Goal: Information Seeking & Learning: Learn about a topic

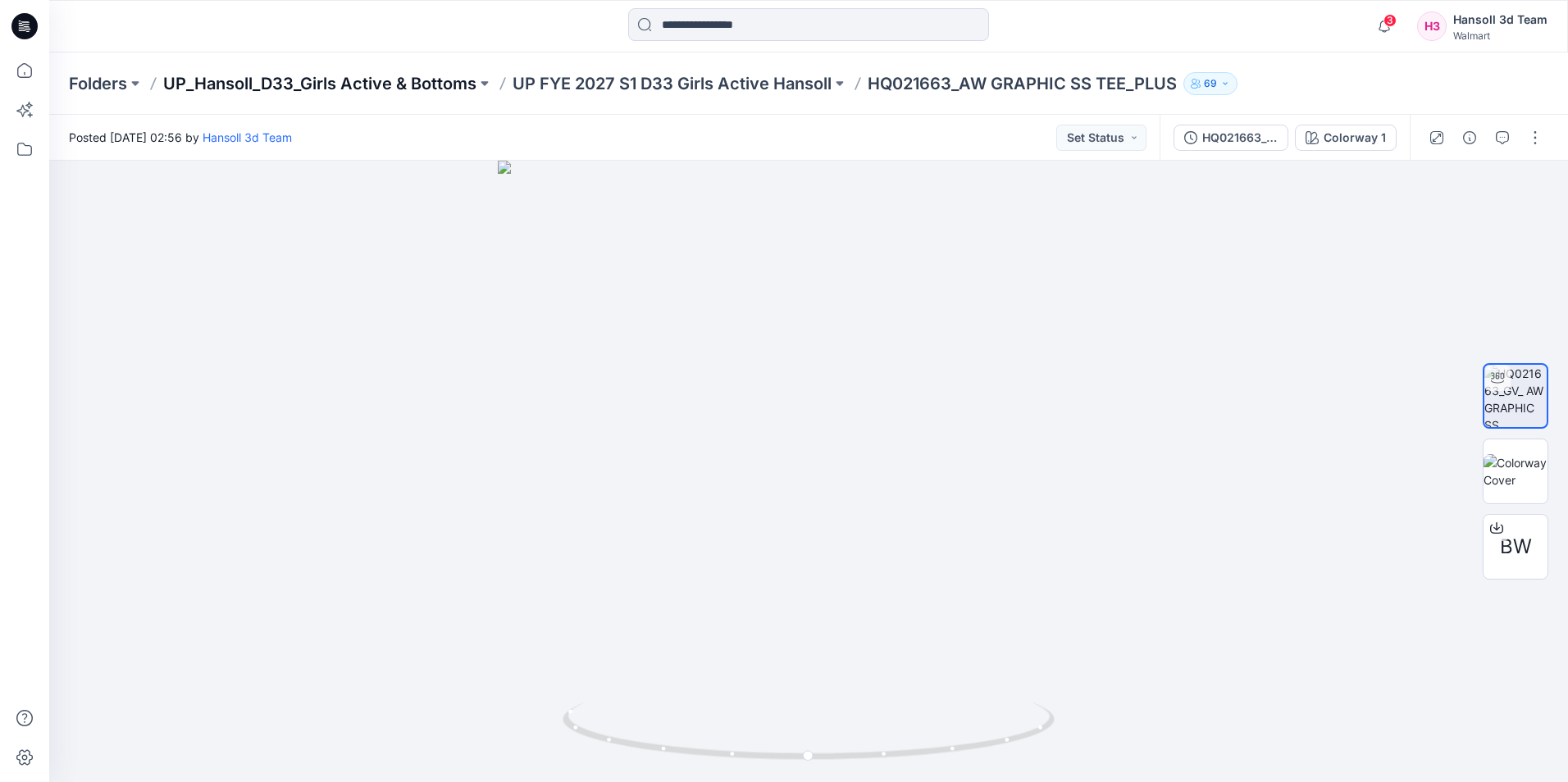
click at [321, 80] on p "UP_Hansoll_D33_Girls Active & Bottoms" at bounding box center [320, 83] width 313 height 23
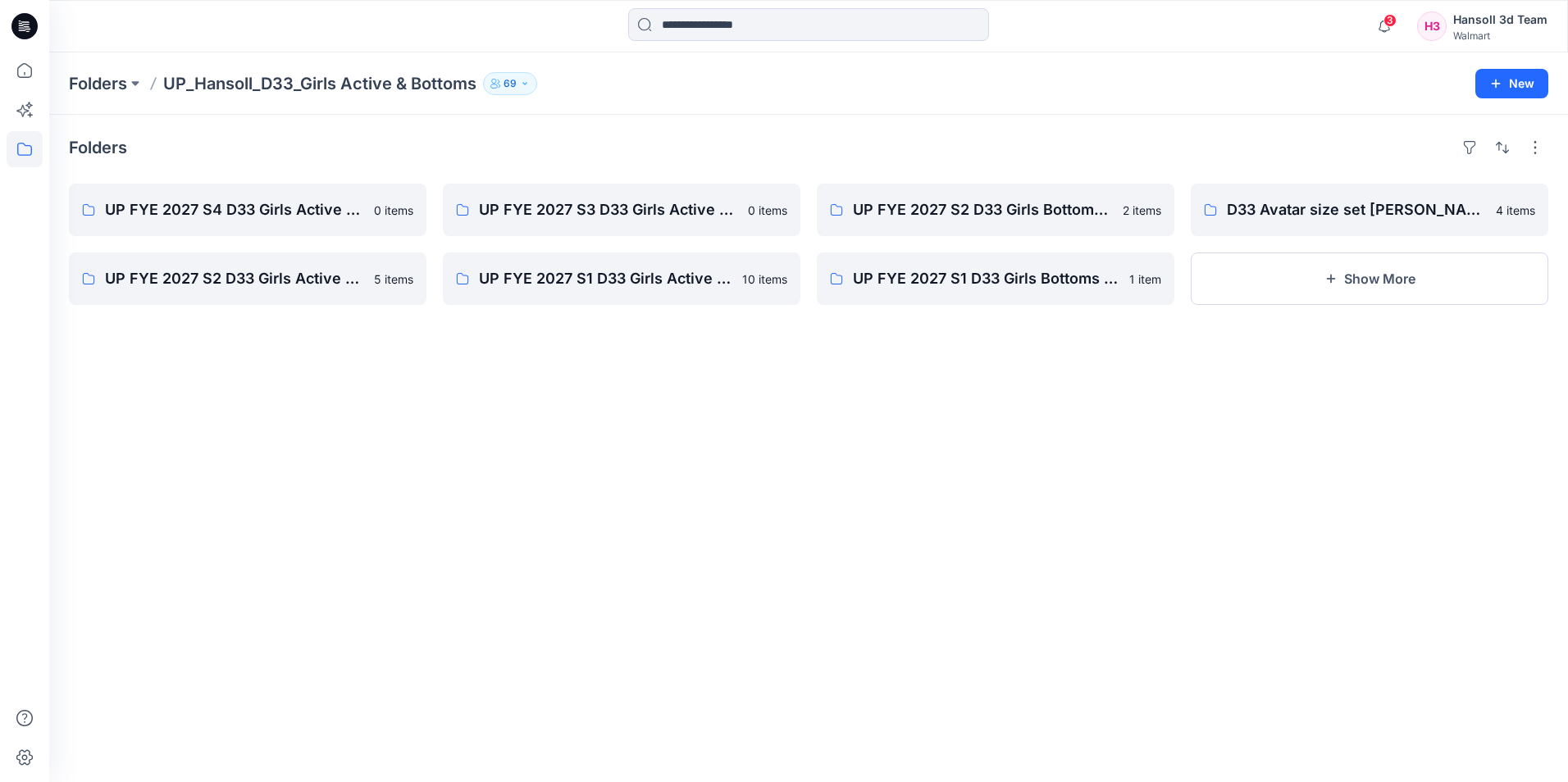
drag, startPoint x: 1158, startPoint y: 587, endPoint x: 1155, endPoint y: 599, distance: 12.4
click at [1158, 588] on div "Folders UP FYE 2027 S4 D33 Girls Active Hansoll 0 items UP FYE 2027 S2 D33 Girl…" at bounding box center [808, 448] width 1519 height 667
drag, startPoint x: 1281, startPoint y: 571, endPoint x: 1299, endPoint y: 534, distance: 41.1
click at [1282, 570] on div "Folders UP FYE 2027 S4 D33 Girls Active Hansoll 0 items UP FYE 2027 S2 D33 Girl…" at bounding box center [808, 448] width 1519 height 667
click at [1384, 32] on icon "button" at bounding box center [1384, 26] width 31 height 33
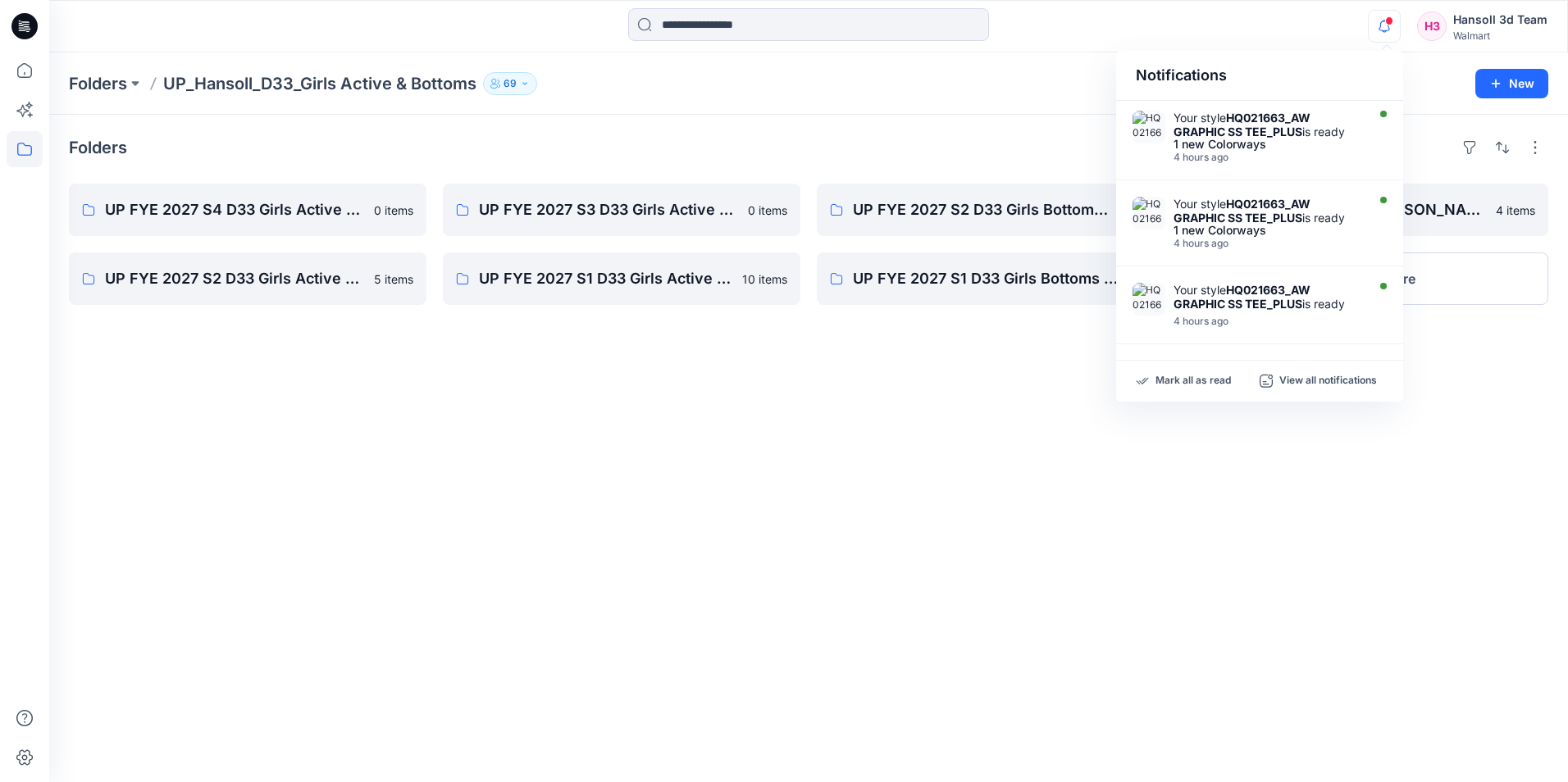
click at [1047, 88] on div "Folders UP_Hansoll_D33_Girls Active & Bottoms 69" at bounding box center [745, 83] width 1352 height 23
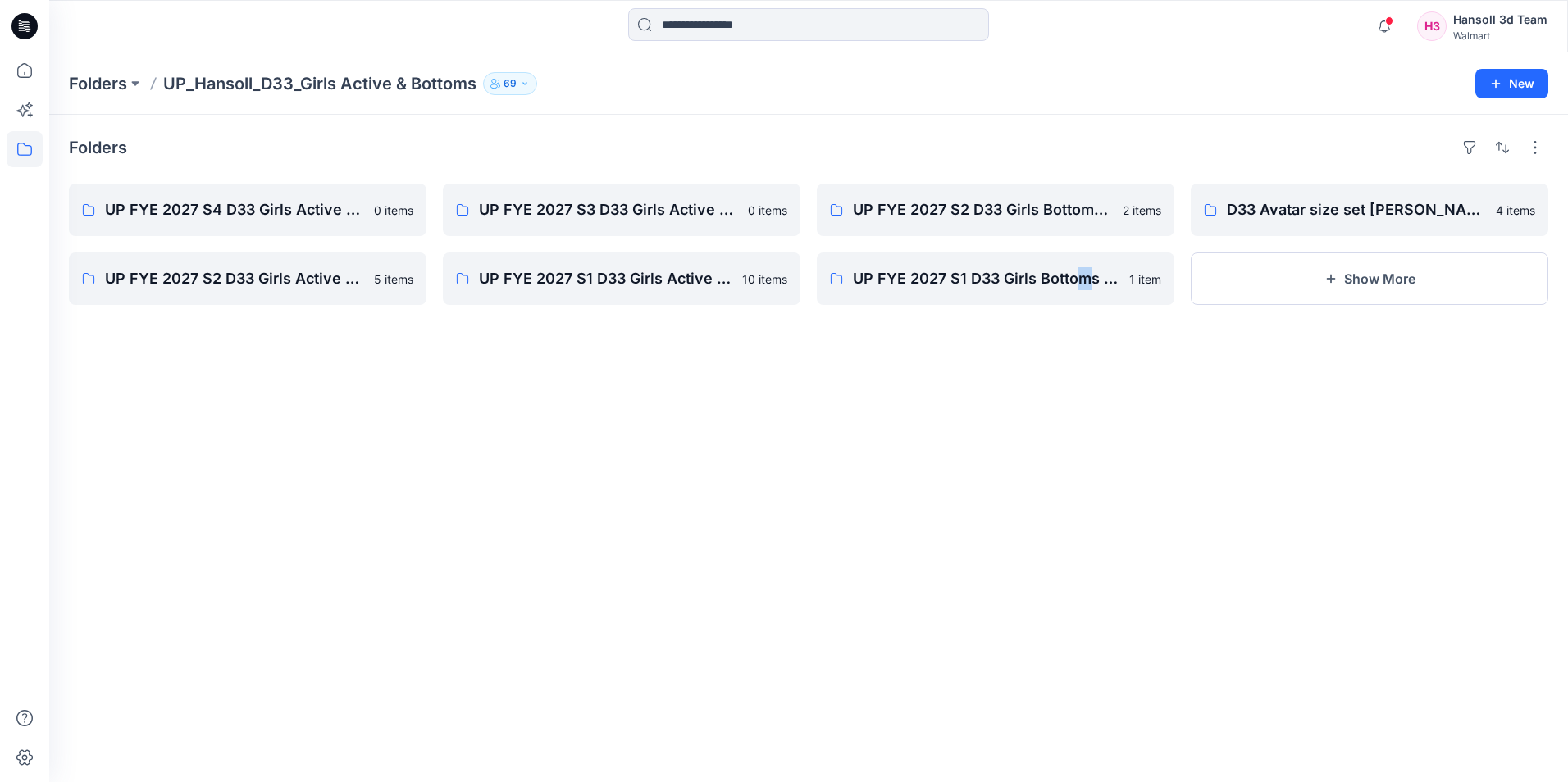
drag, startPoint x: 1087, startPoint y: 653, endPoint x: 1097, endPoint y: 646, distance: 12.2
click at [1097, 646] on div "Folders UP FYE 2027 S4 D33 Girls Active Hansoll 0 items UP FYE 2027 S2 D33 Girl…" at bounding box center [808, 448] width 1519 height 667
click at [873, 522] on div "Folders UP FYE 2027 S4 D33 Girls Active Hansoll 0 items UP FYE 2027 S2 D33 Girl…" at bounding box center [808, 448] width 1519 height 667
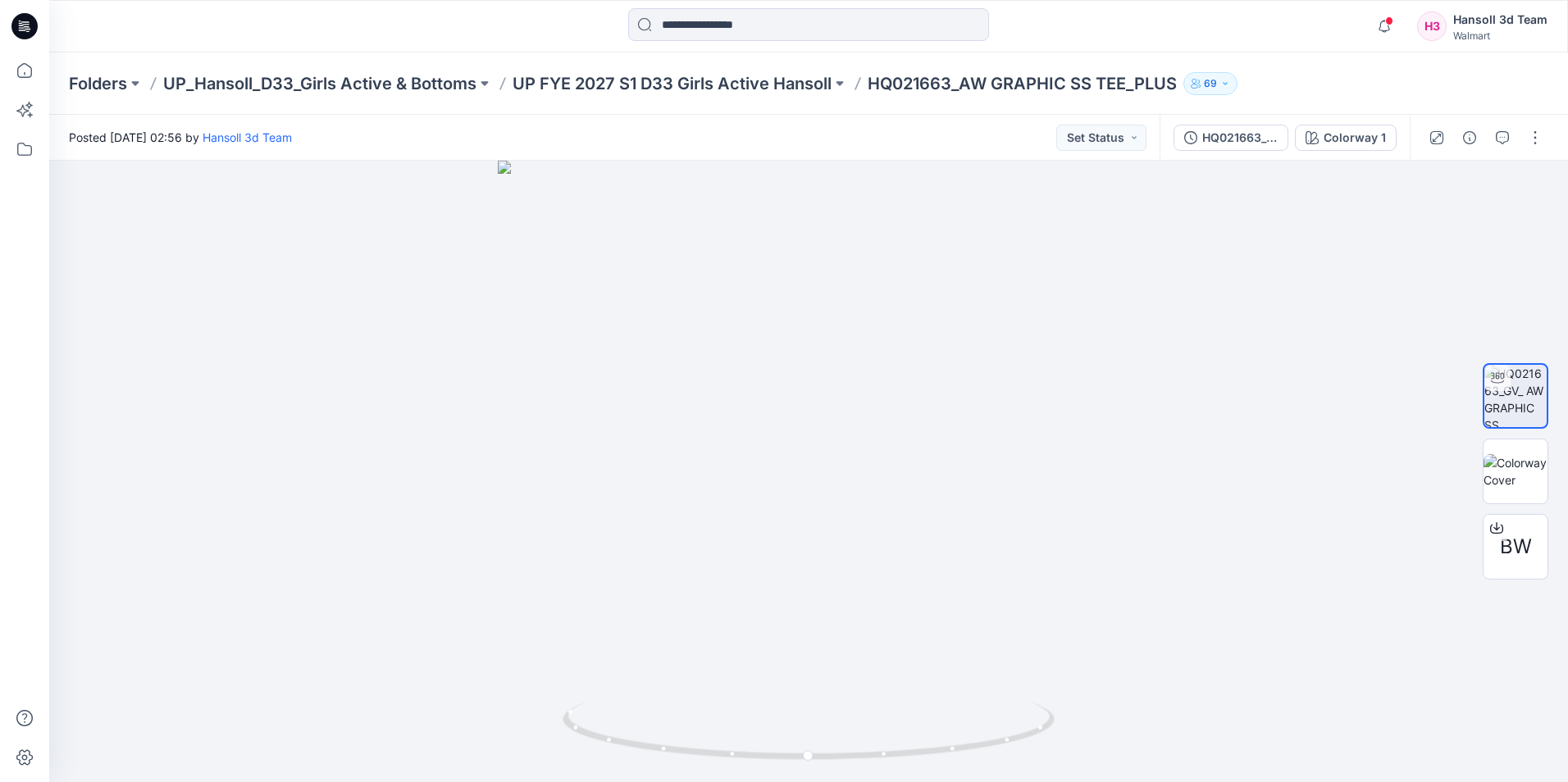
click at [33, 34] on icon at bounding box center [24, 26] width 26 height 26
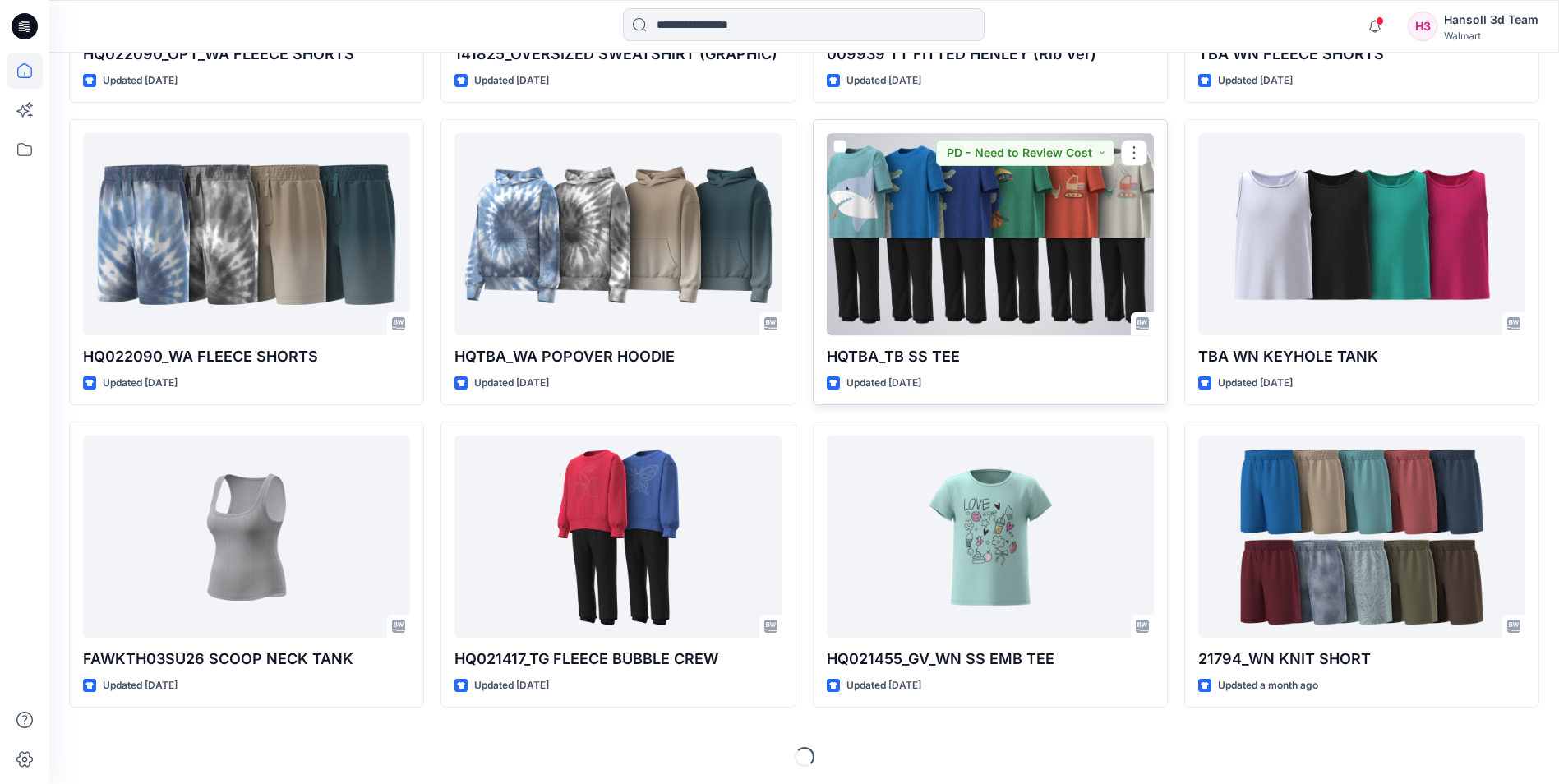
scroll to position [2567, 0]
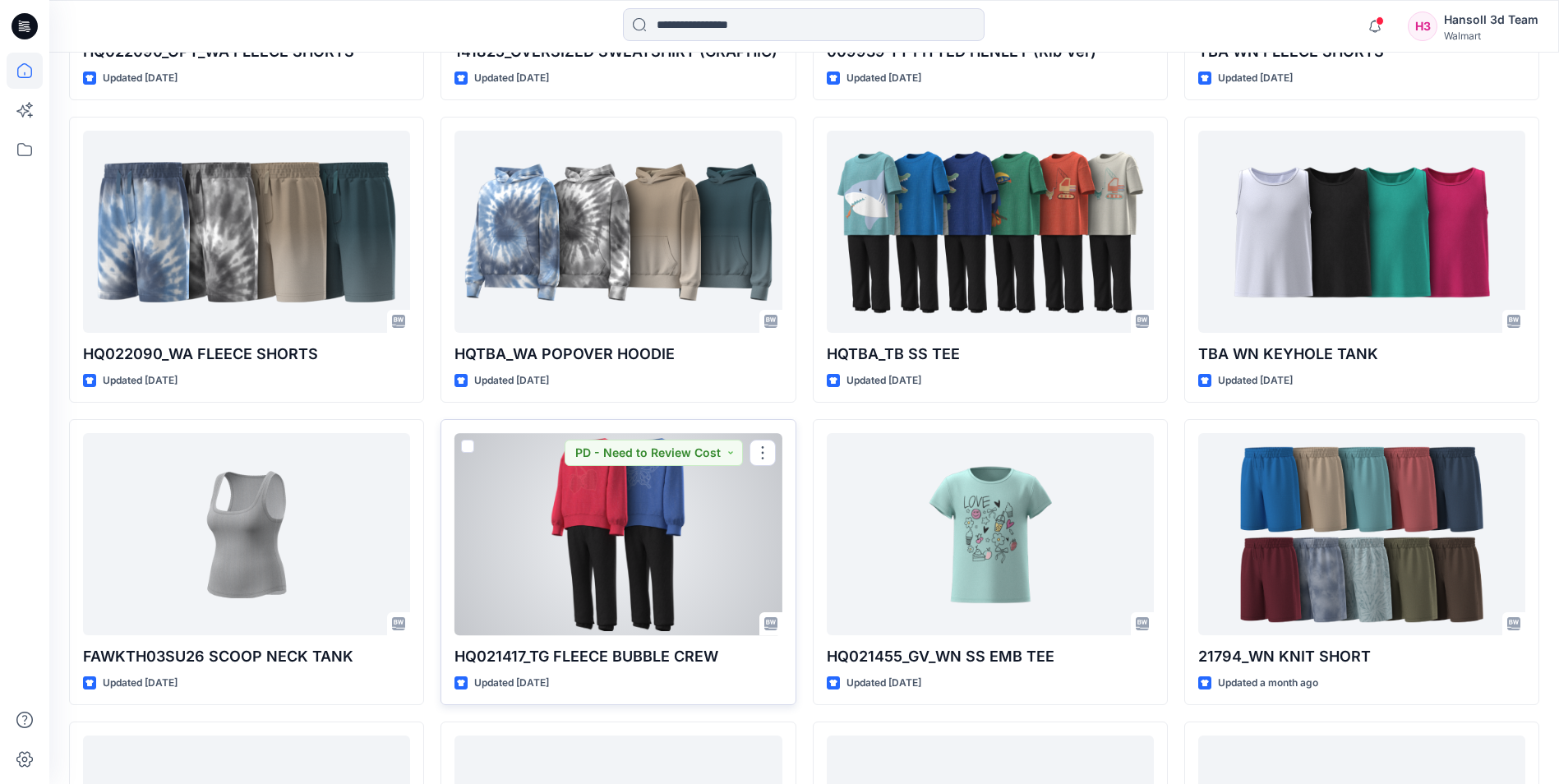
click at [639, 552] on div at bounding box center [618, 534] width 327 height 201
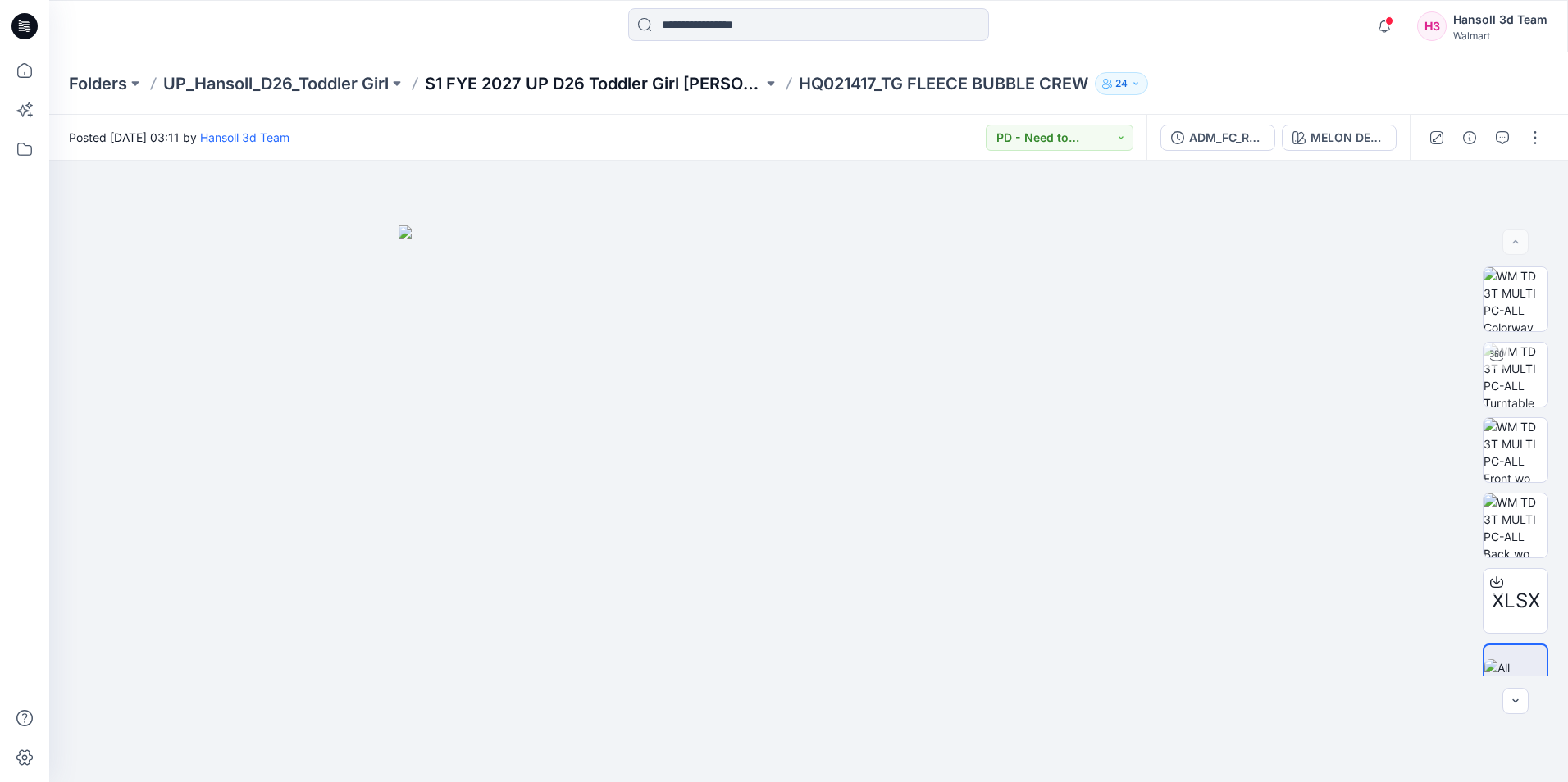
click at [652, 85] on p "S1 FYE 2027 UP D26 Toddler Girl Hansoll" at bounding box center [593, 83] width 338 height 23
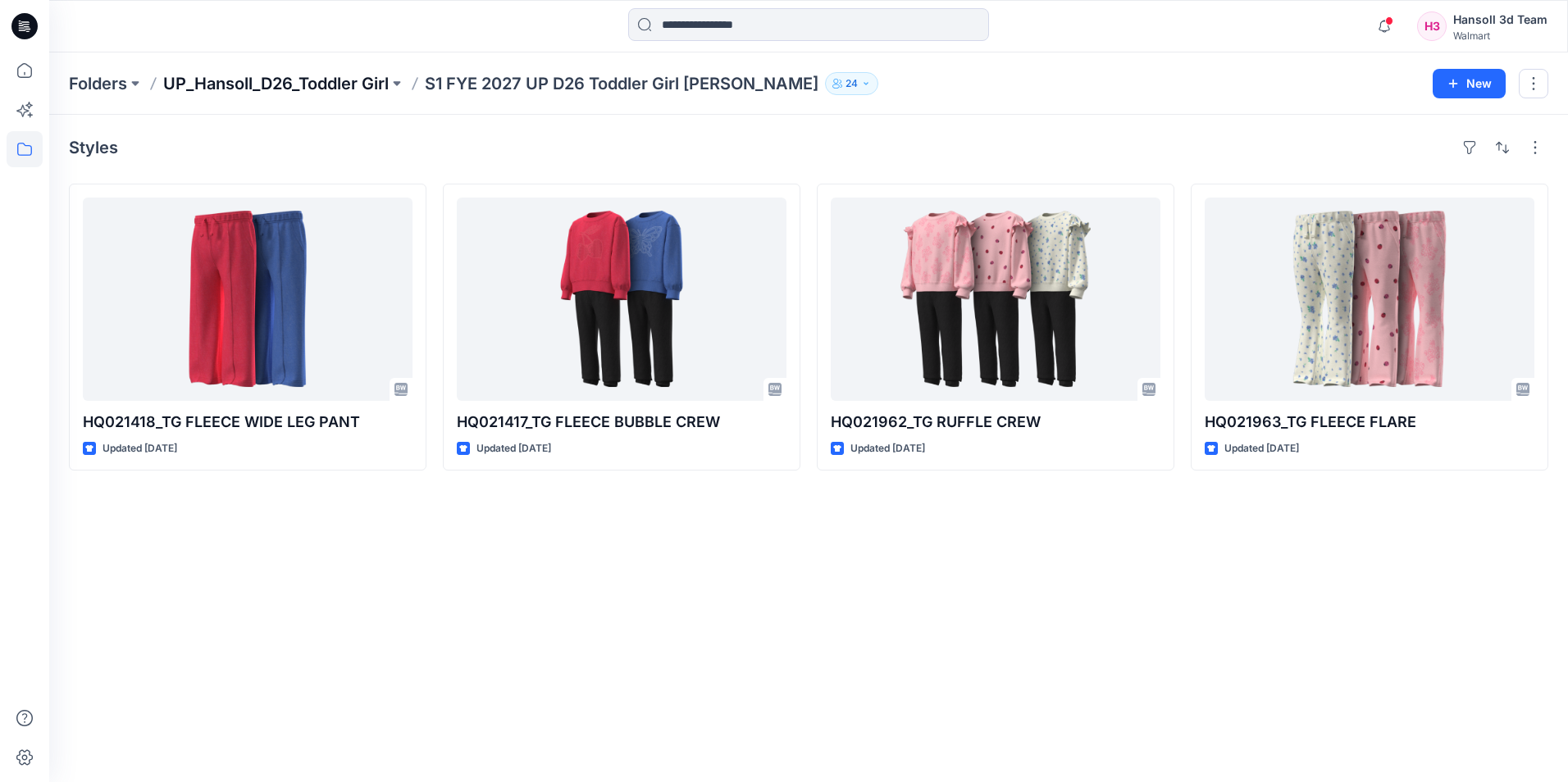
click at [331, 74] on p "UP_Hansoll_D26_Toddler Girl" at bounding box center [276, 83] width 225 height 23
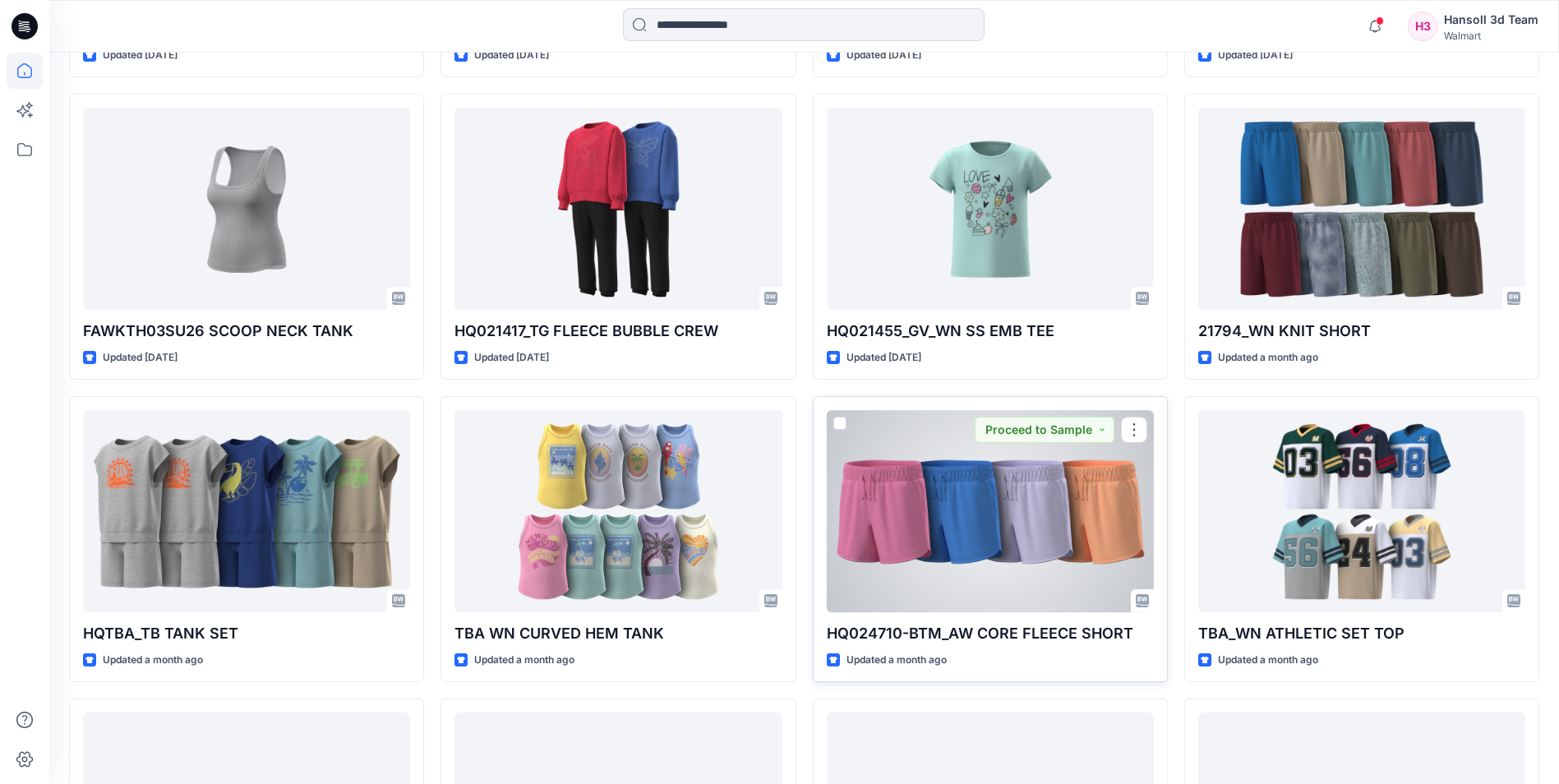
scroll to position [2977, 0]
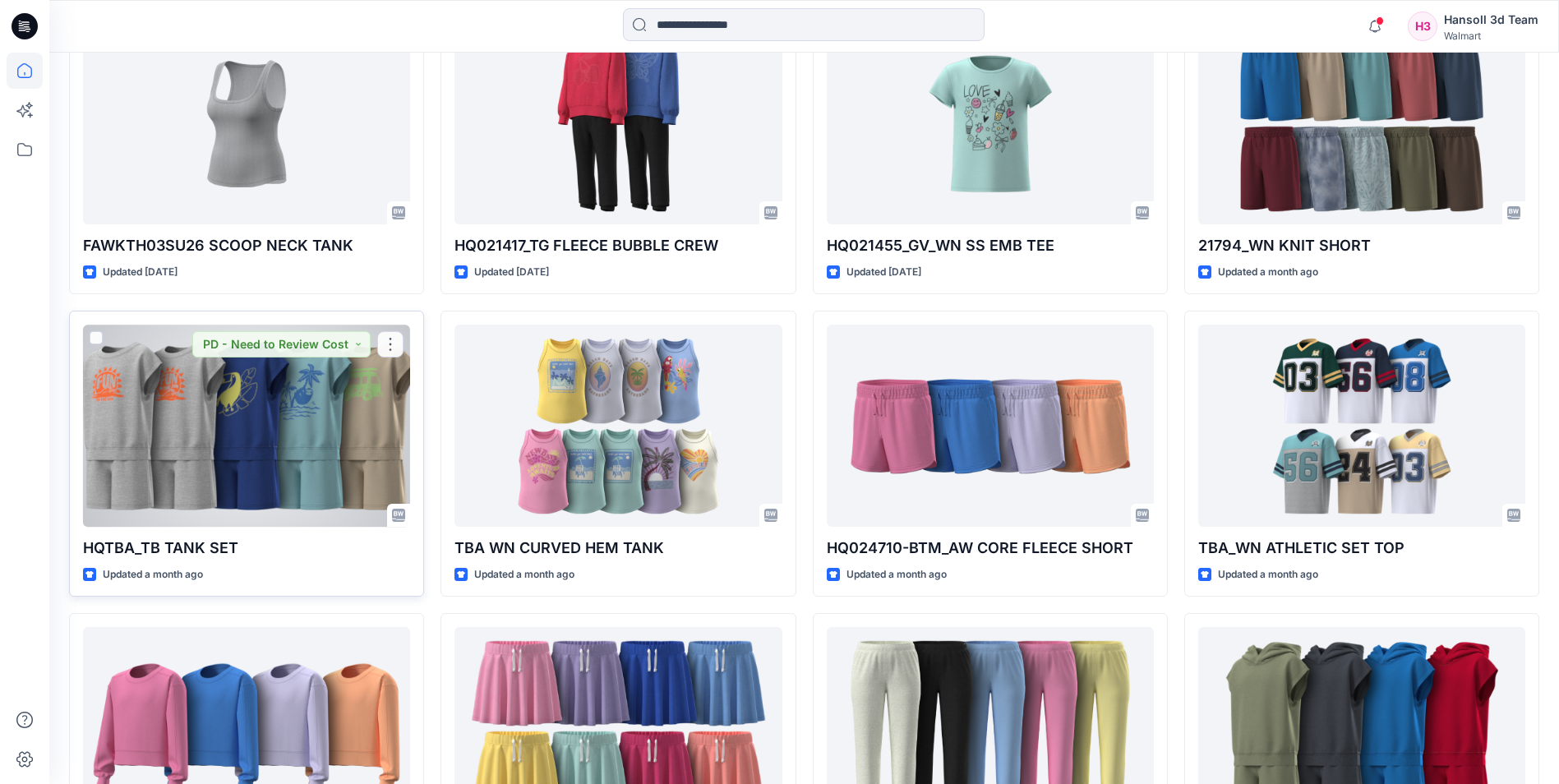
click at [261, 400] on div at bounding box center [247, 426] width 327 height 201
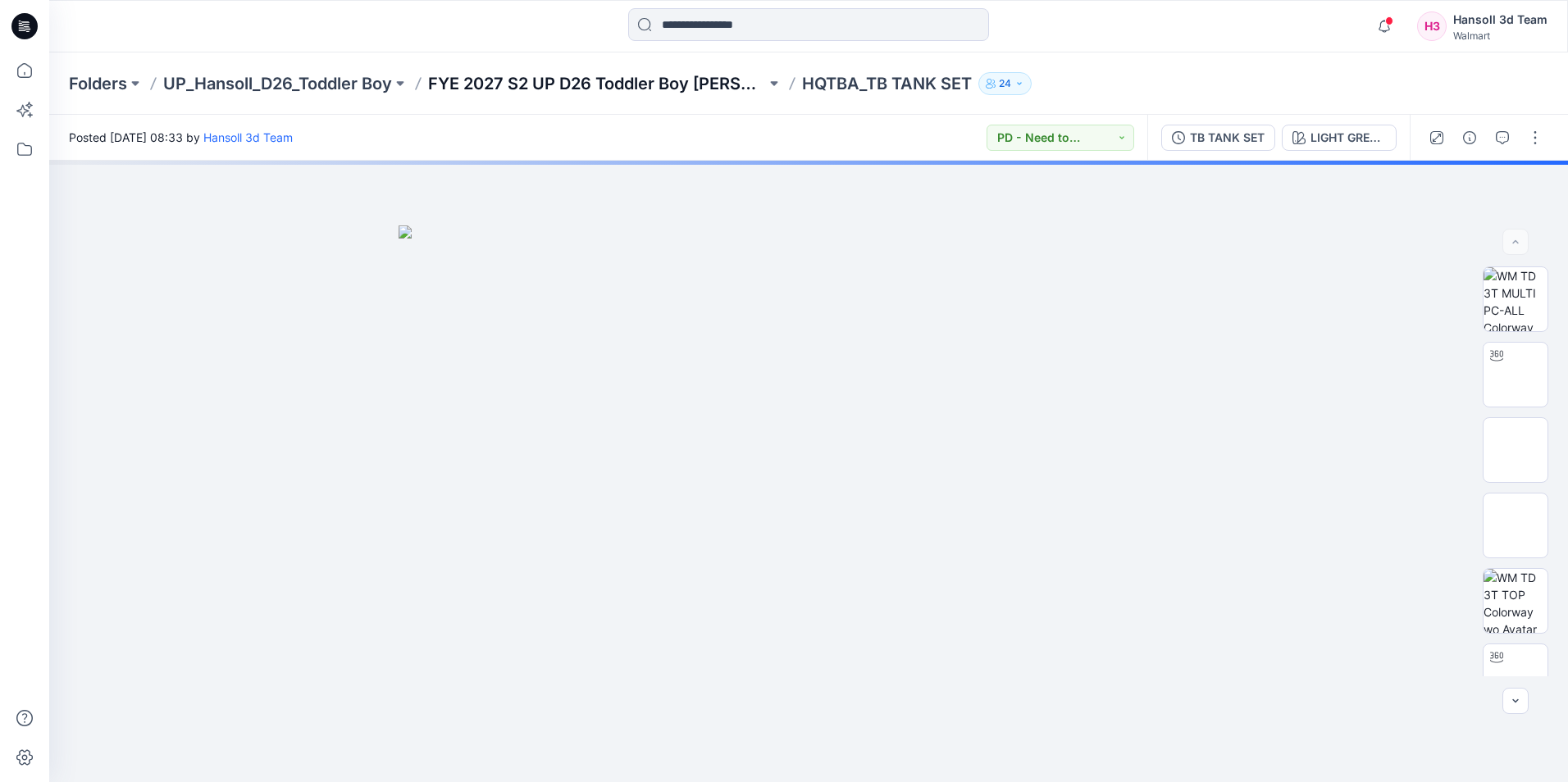
click at [641, 79] on p "FYE 2027 S2 UP D26 Toddler Boy [PERSON_NAME]" at bounding box center [596, 83] width 338 height 23
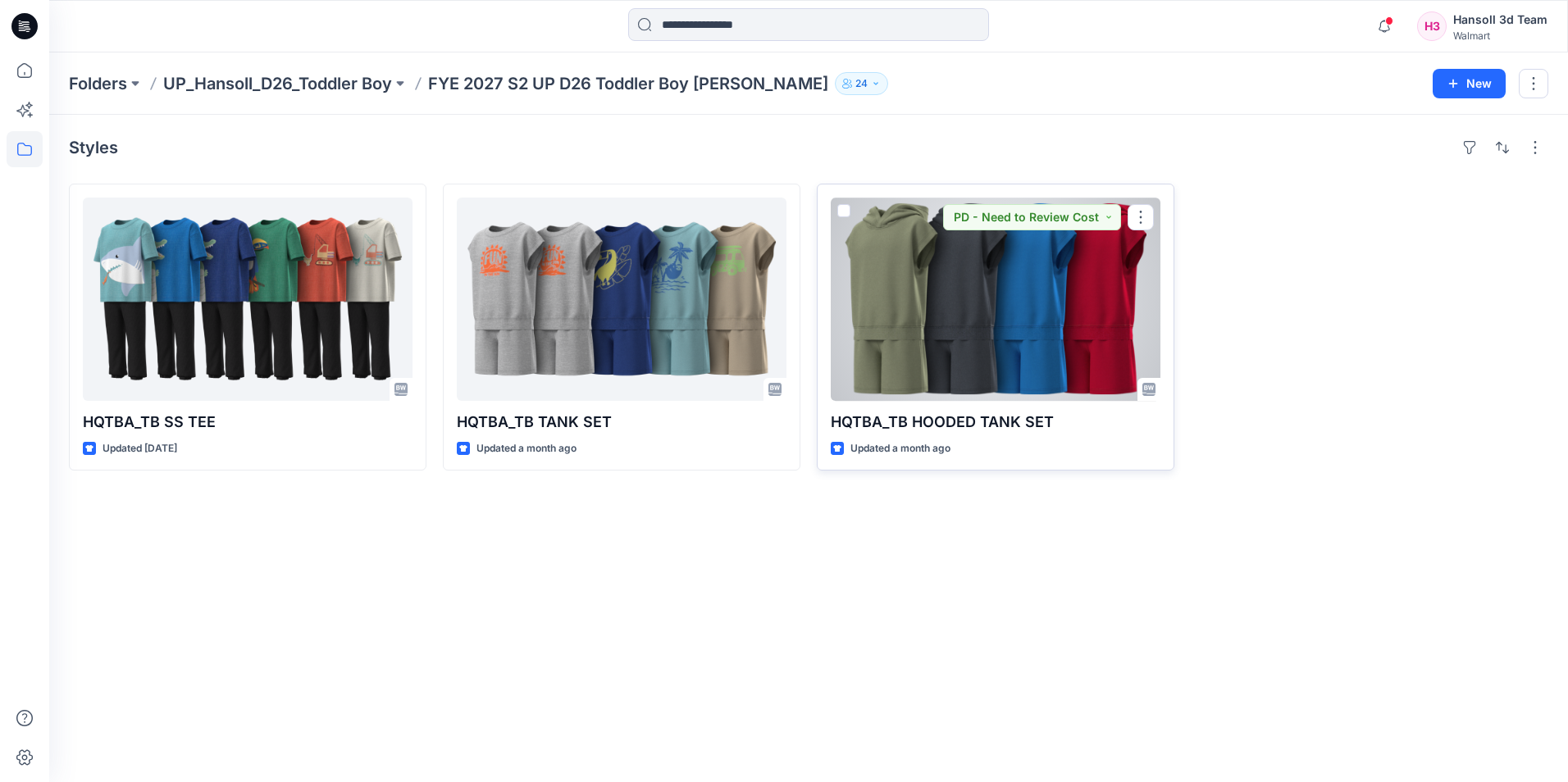
click at [1063, 333] on div at bounding box center [996, 299] width 330 height 203
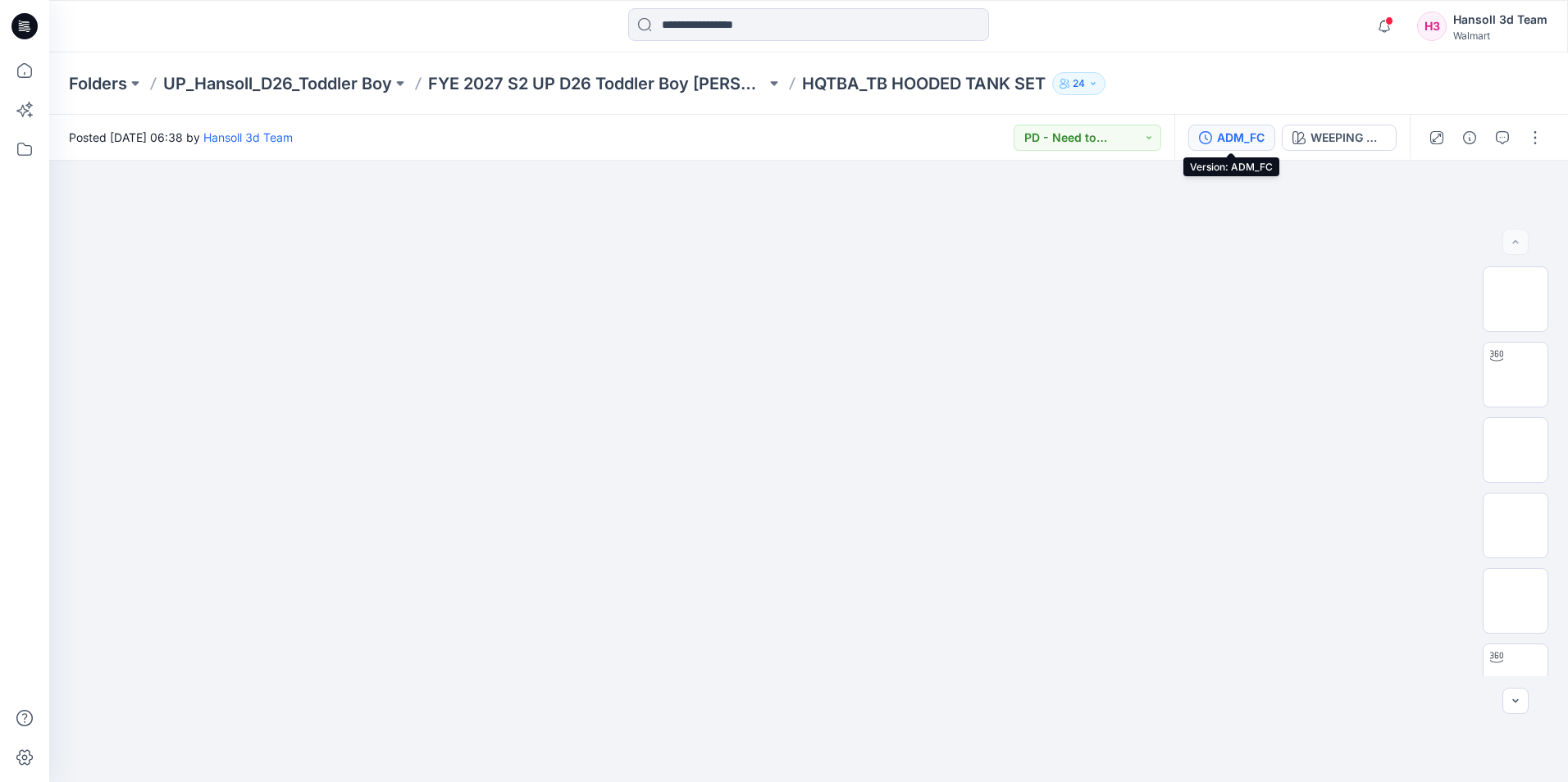
click at [1197, 137] on button "ADM_FC" at bounding box center [1232, 137] width 87 height 26
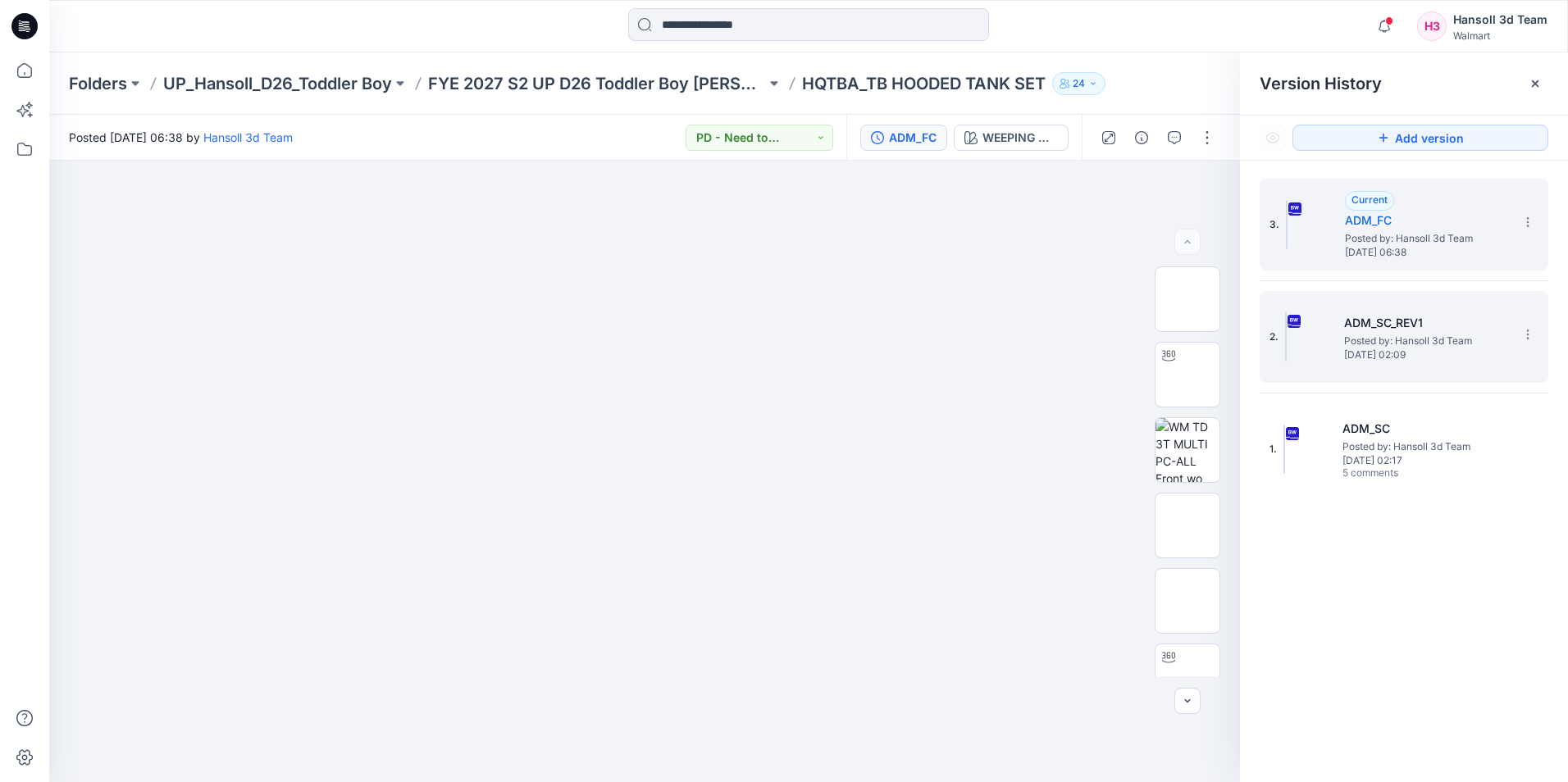
click at [1398, 340] on span "Posted by: Hansoll 3d Team" at bounding box center [1426, 342] width 164 height 17
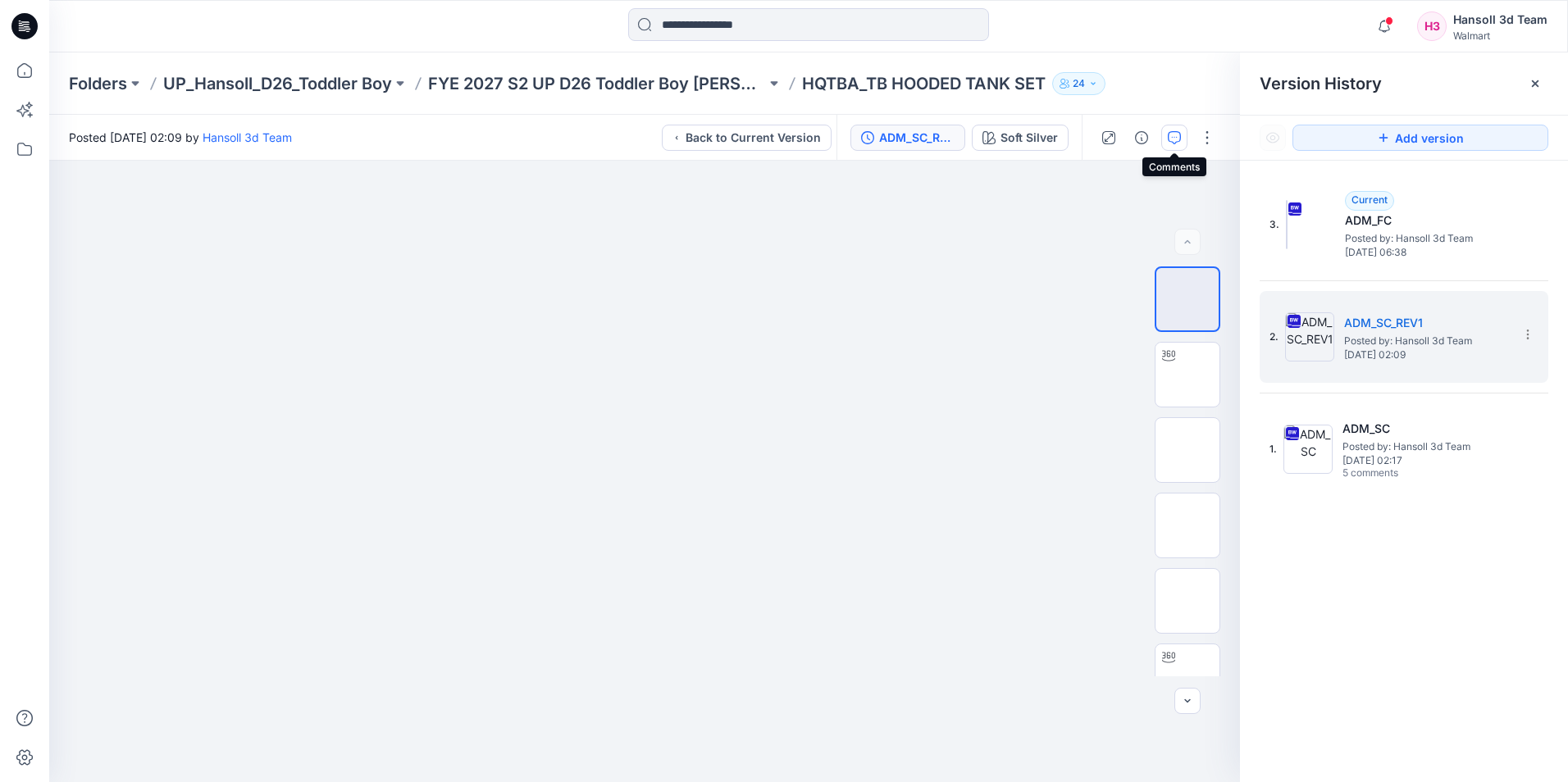
click at [1165, 136] on button "button" at bounding box center [1173, 137] width 26 height 26
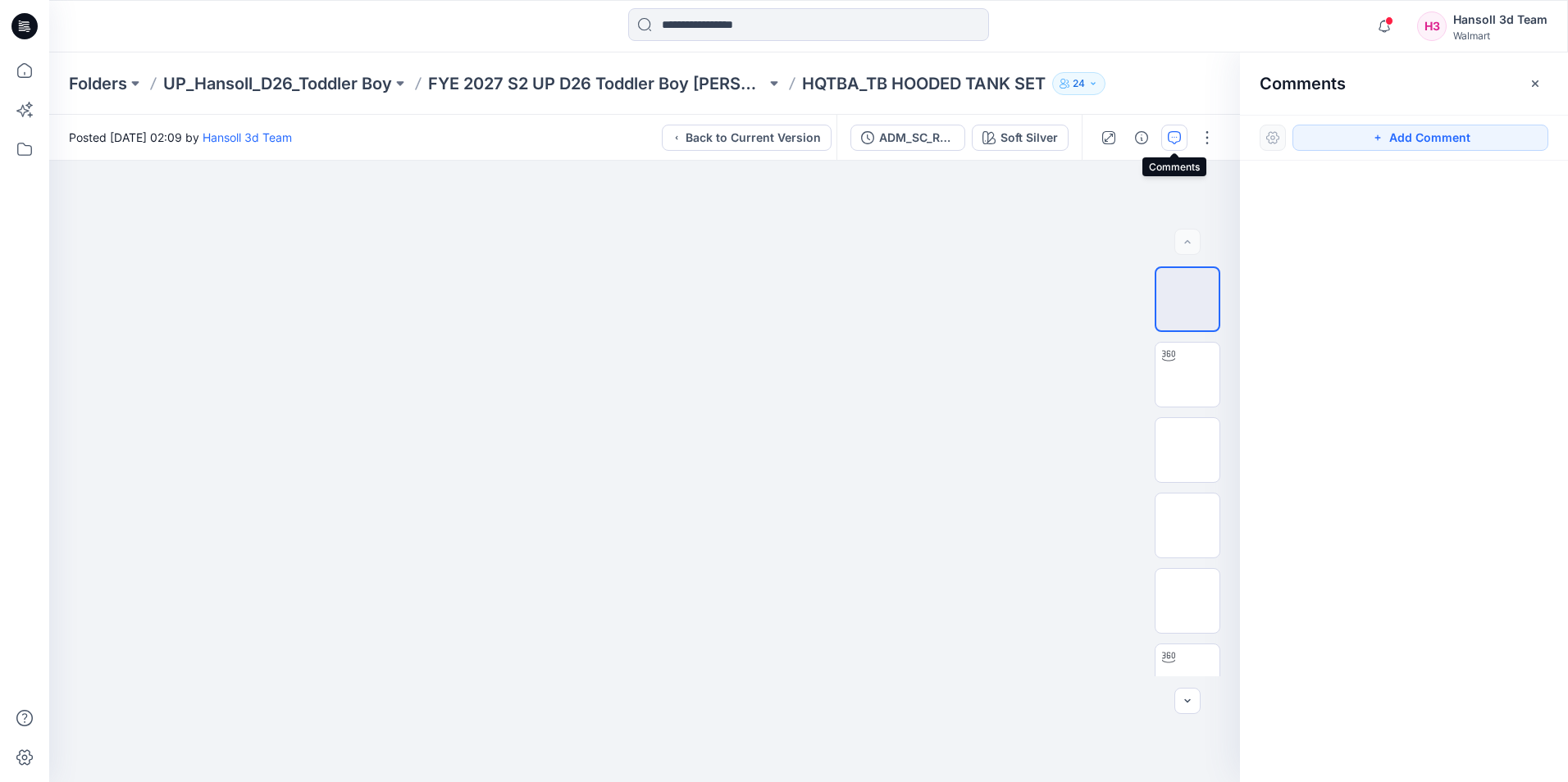
click at [1169, 138] on icon "button" at bounding box center [1174, 138] width 13 height 13
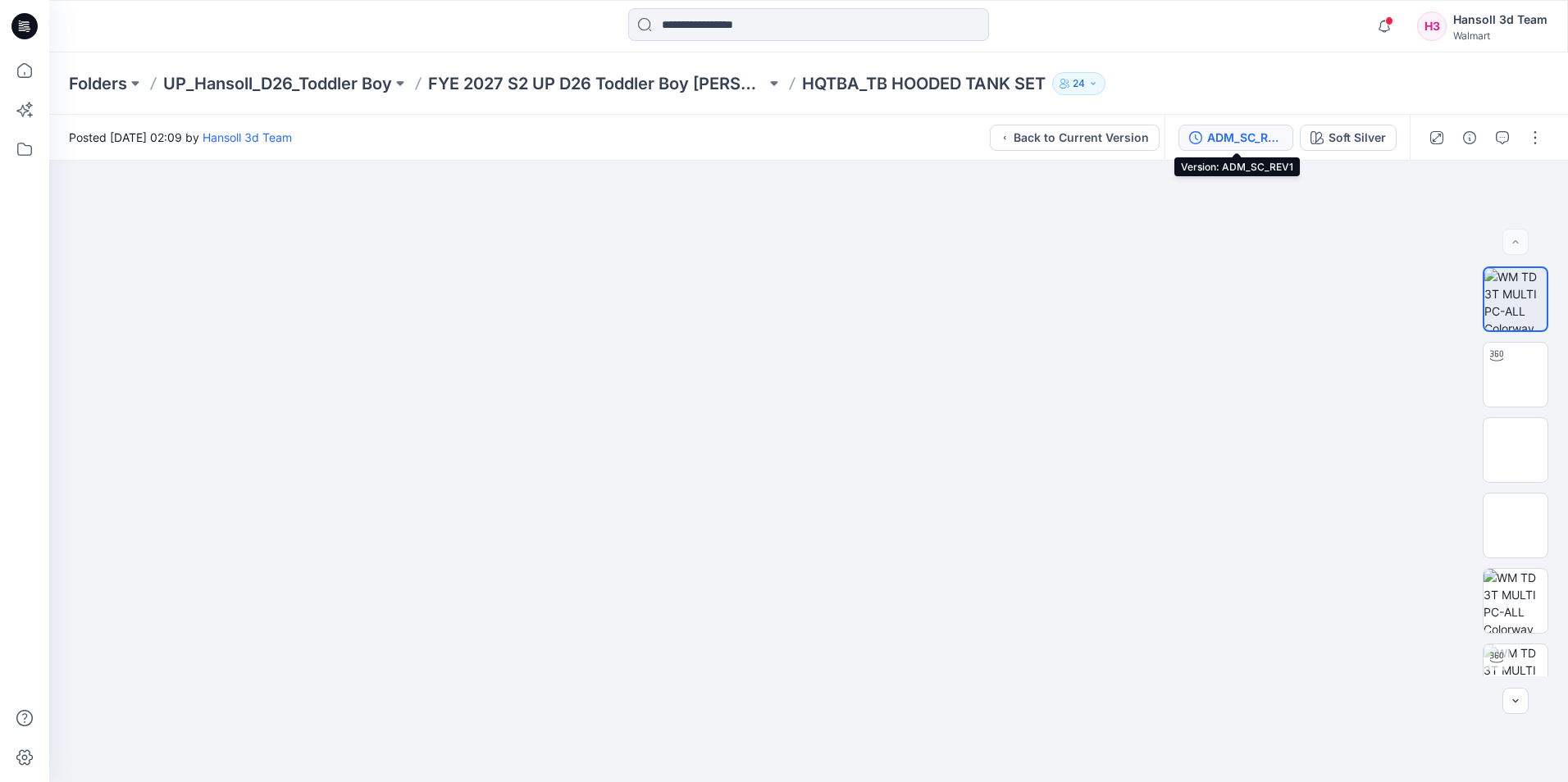
click at [1238, 139] on div "ADM_SC_REV1" at bounding box center [1245, 138] width 75 height 18
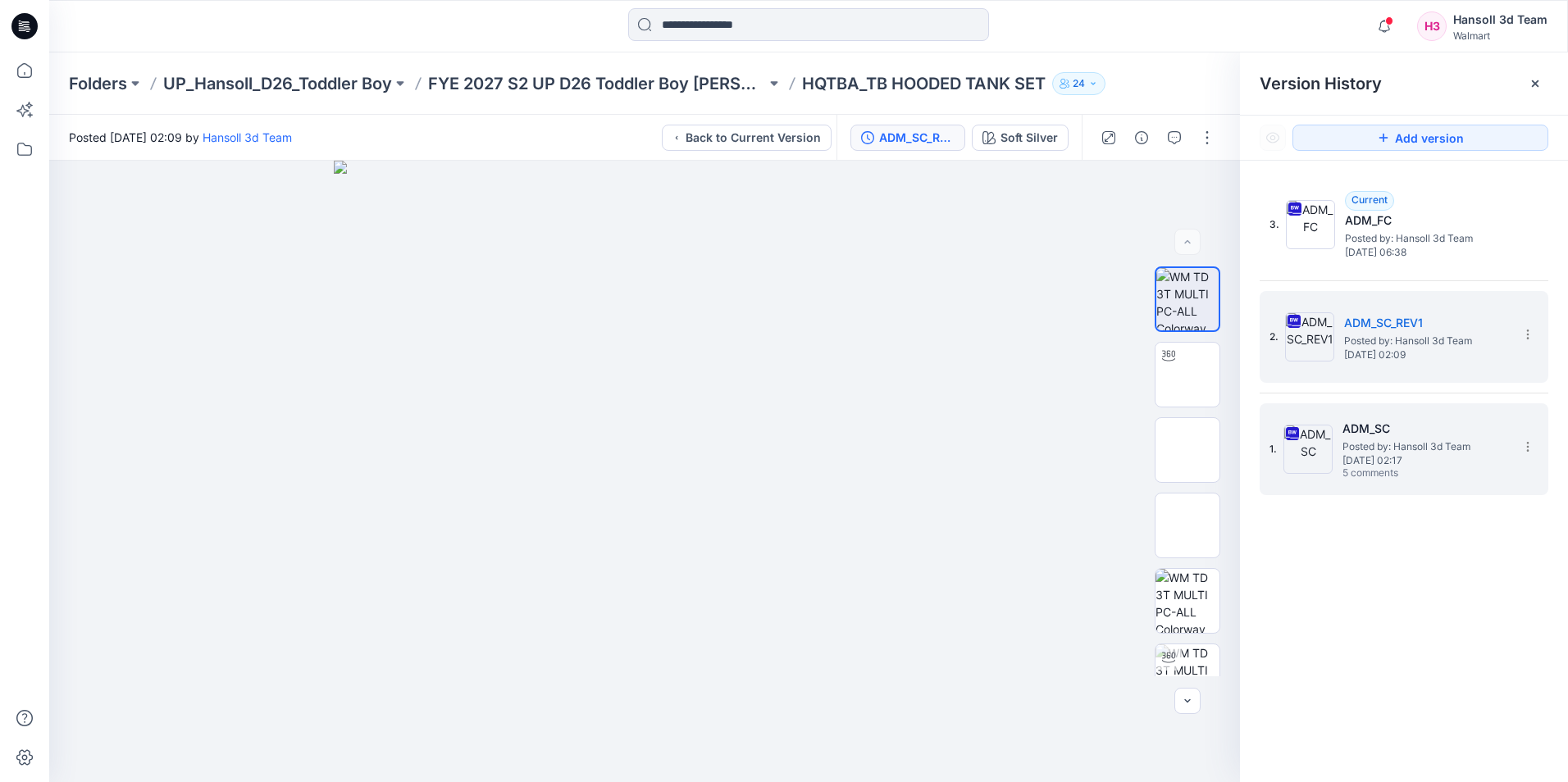
click at [1399, 442] on span "Posted by: Hansoll 3d Team" at bounding box center [1425, 447] width 164 height 17
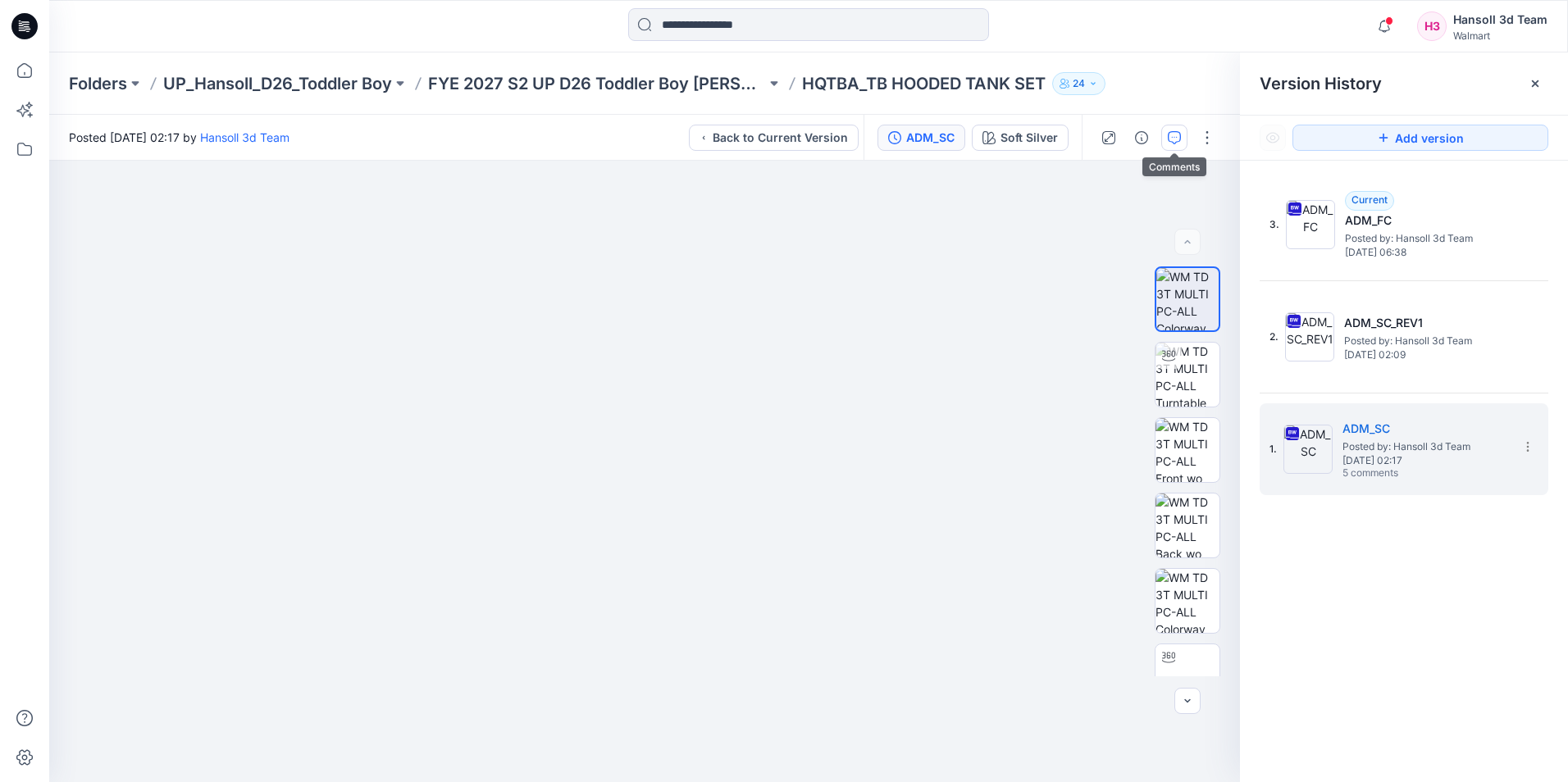
click at [1173, 145] on button "button" at bounding box center [1173, 137] width 26 height 26
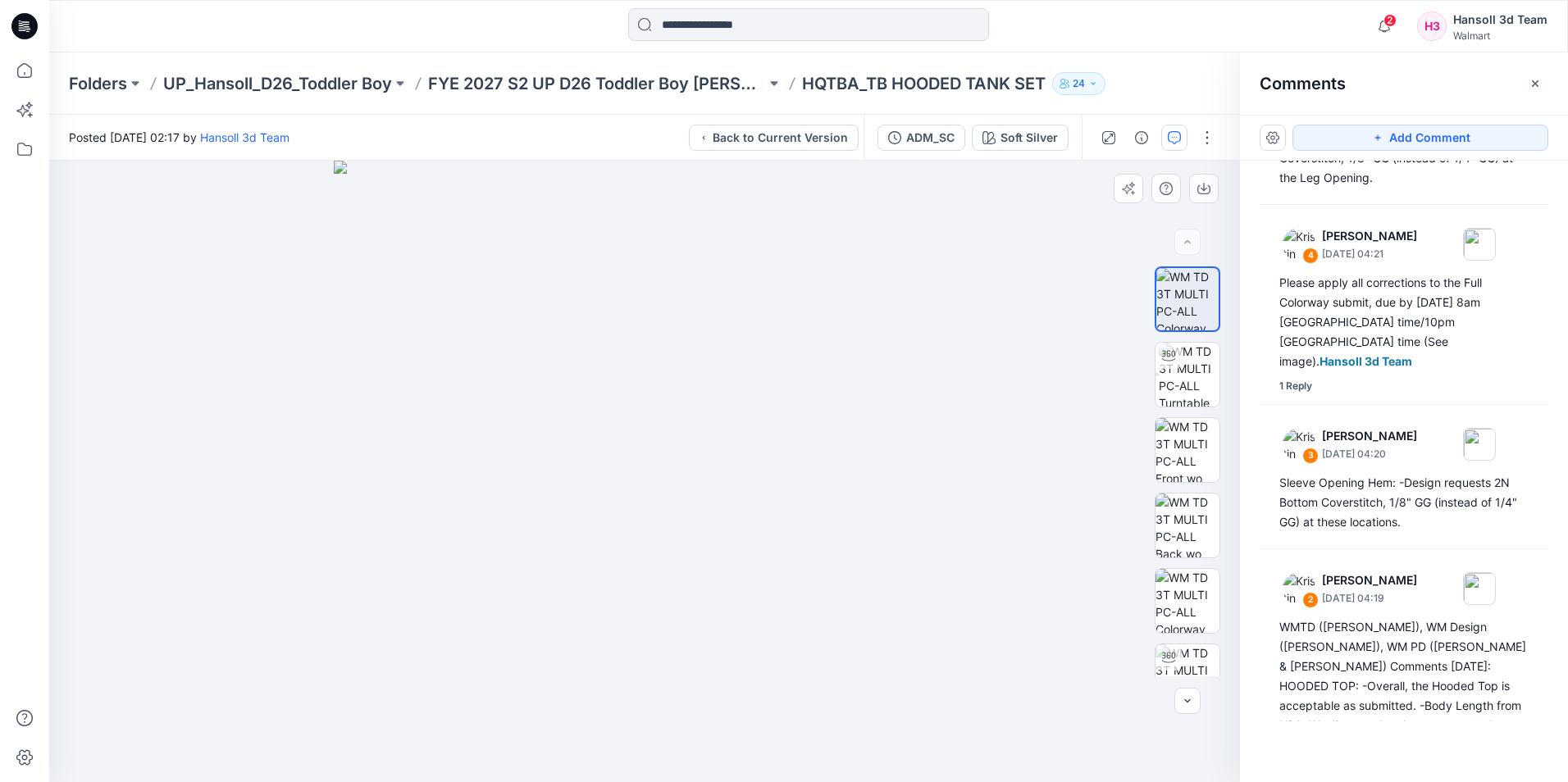
scroll to position [328, 0]
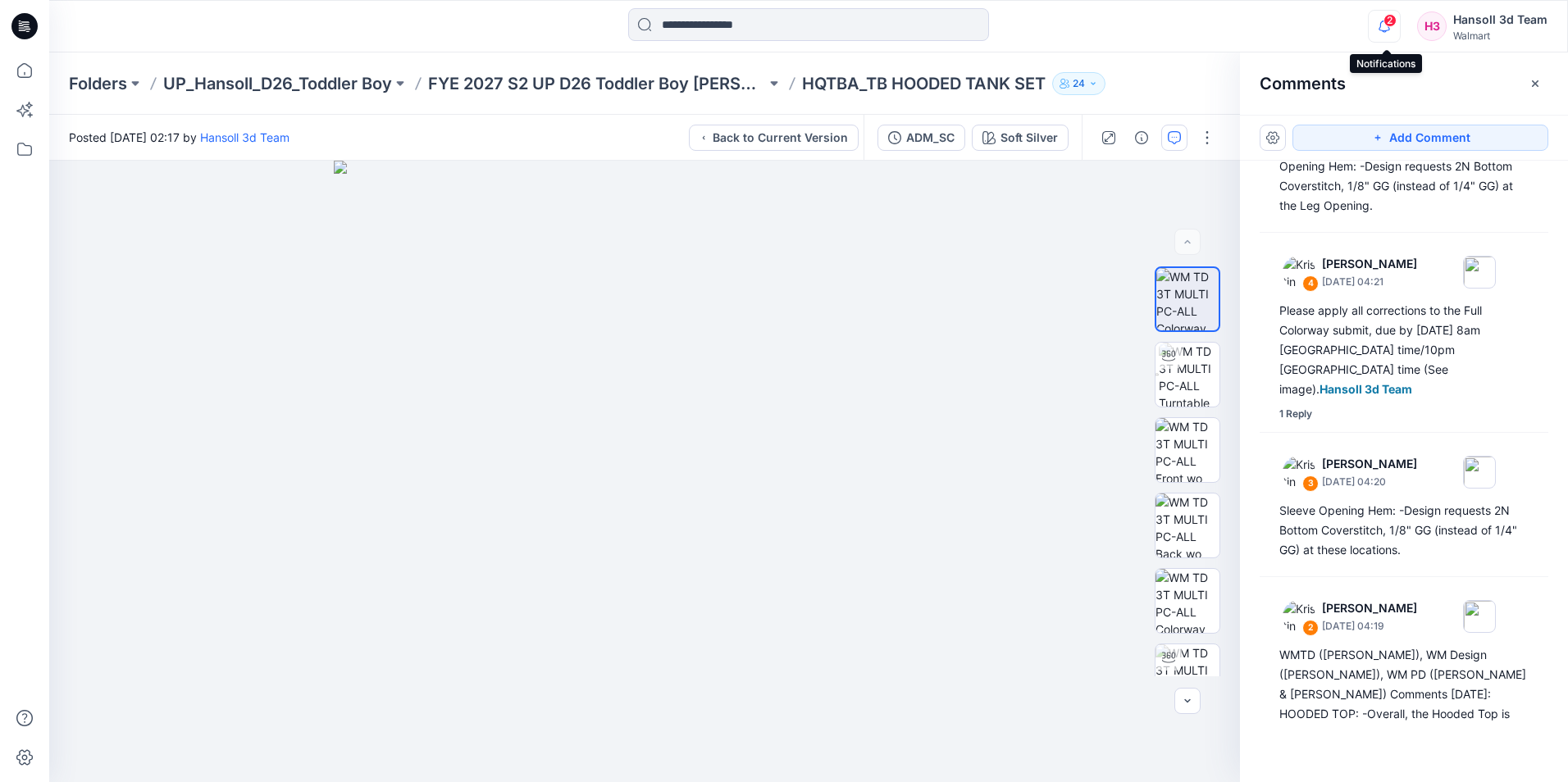
click at [1392, 30] on icon "button" at bounding box center [1384, 26] width 31 height 33
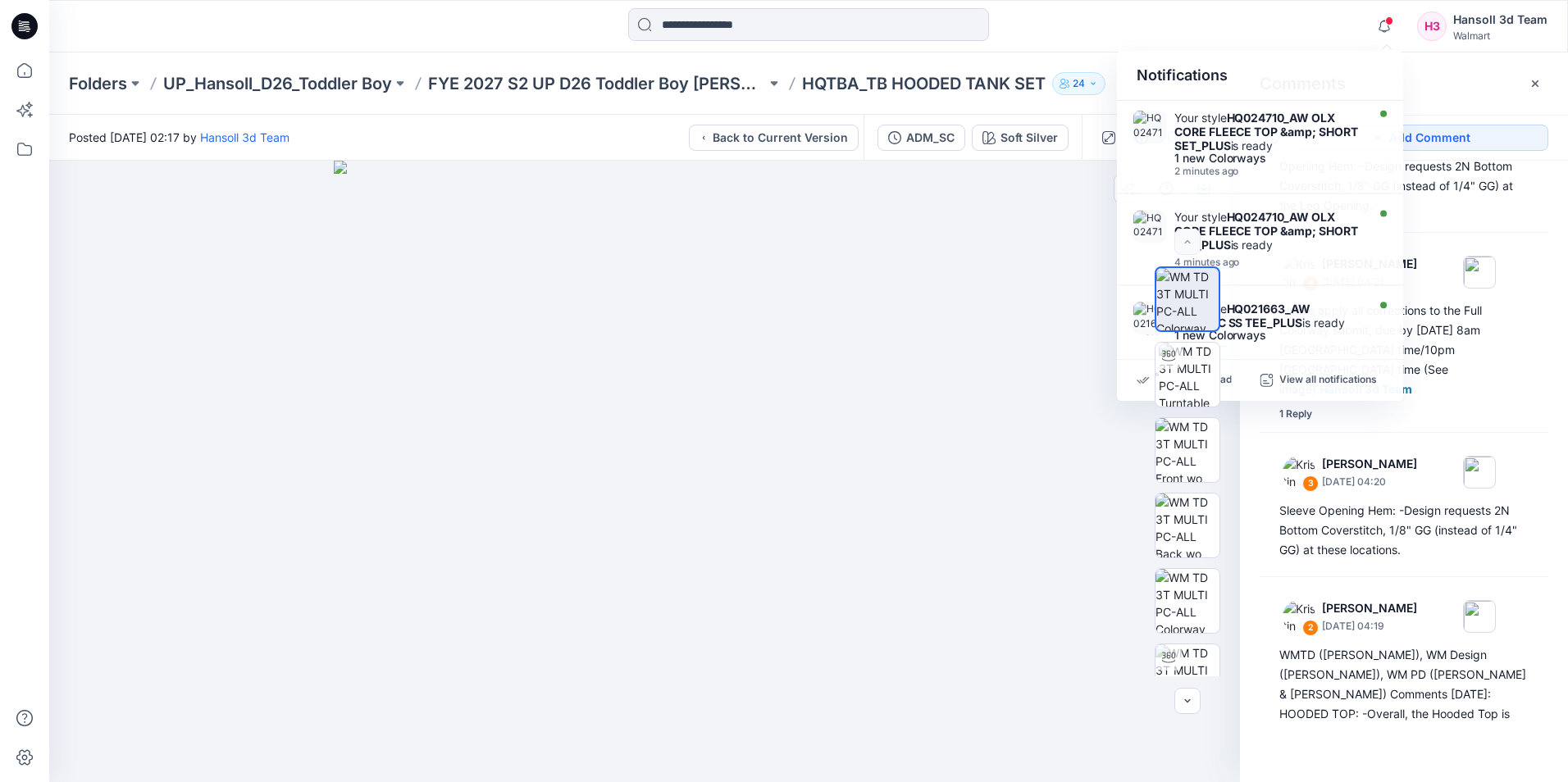
click at [938, 485] on img at bounding box center [644, 471] width 622 height 621
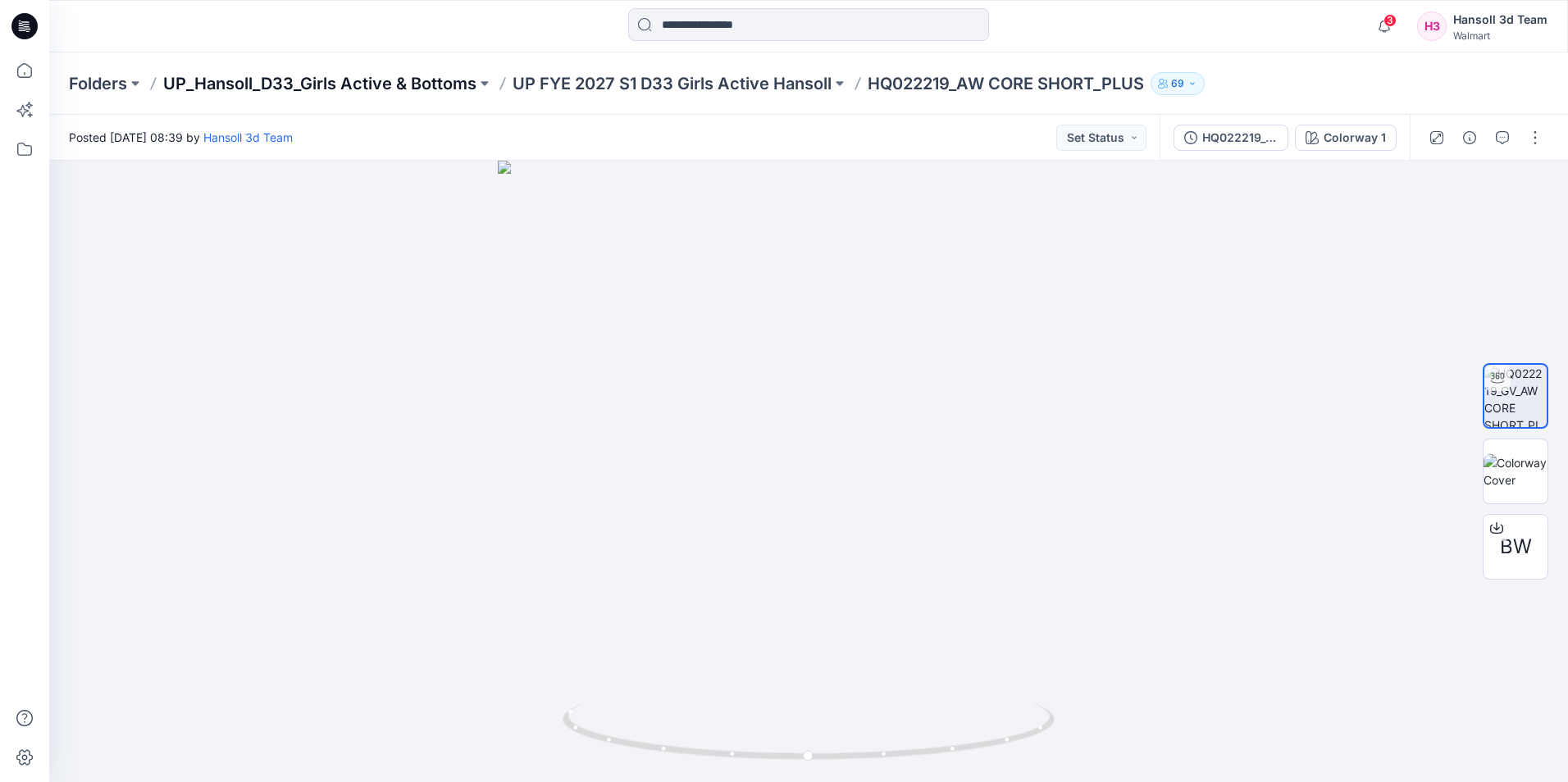
click at [472, 75] on p "UP_Hansoll_D33_Girls Active & Bottoms" at bounding box center [320, 83] width 313 height 23
drag, startPoint x: 955, startPoint y: 80, endPoint x: 875, endPoint y: 85, distance: 80.2
click at [875, 85] on p "HQ022219_AW CORE SHORT_PLUS" at bounding box center [1006, 83] width 276 height 23
copy p "HQ022219"
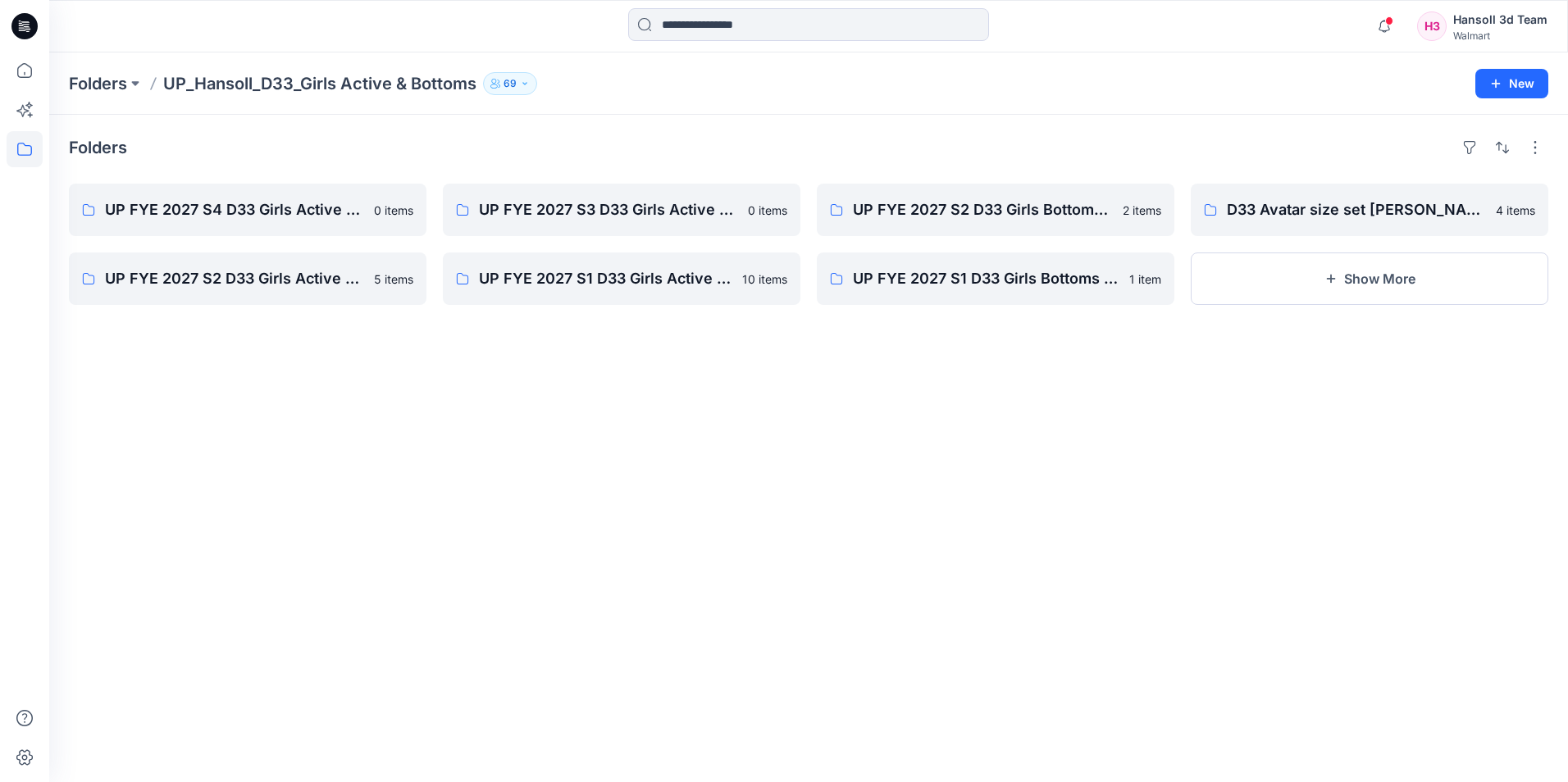
drag, startPoint x: 1248, startPoint y: 488, endPoint x: 1284, endPoint y: 471, distance: 39.8
click at [1275, 474] on div "Folders UP FYE 2027 S4 D33 Girls Active Hansoll 0 items UP FYE 2027 S2 D33 Girl…" at bounding box center [808, 448] width 1519 height 667
click at [1250, 506] on div "Folders UP FYE 2027 S4 D33 Girls Active Hansoll 0 items UP FYE 2027 S2 D33 Girl…" at bounding box center [808, 448] width 1519 height 667
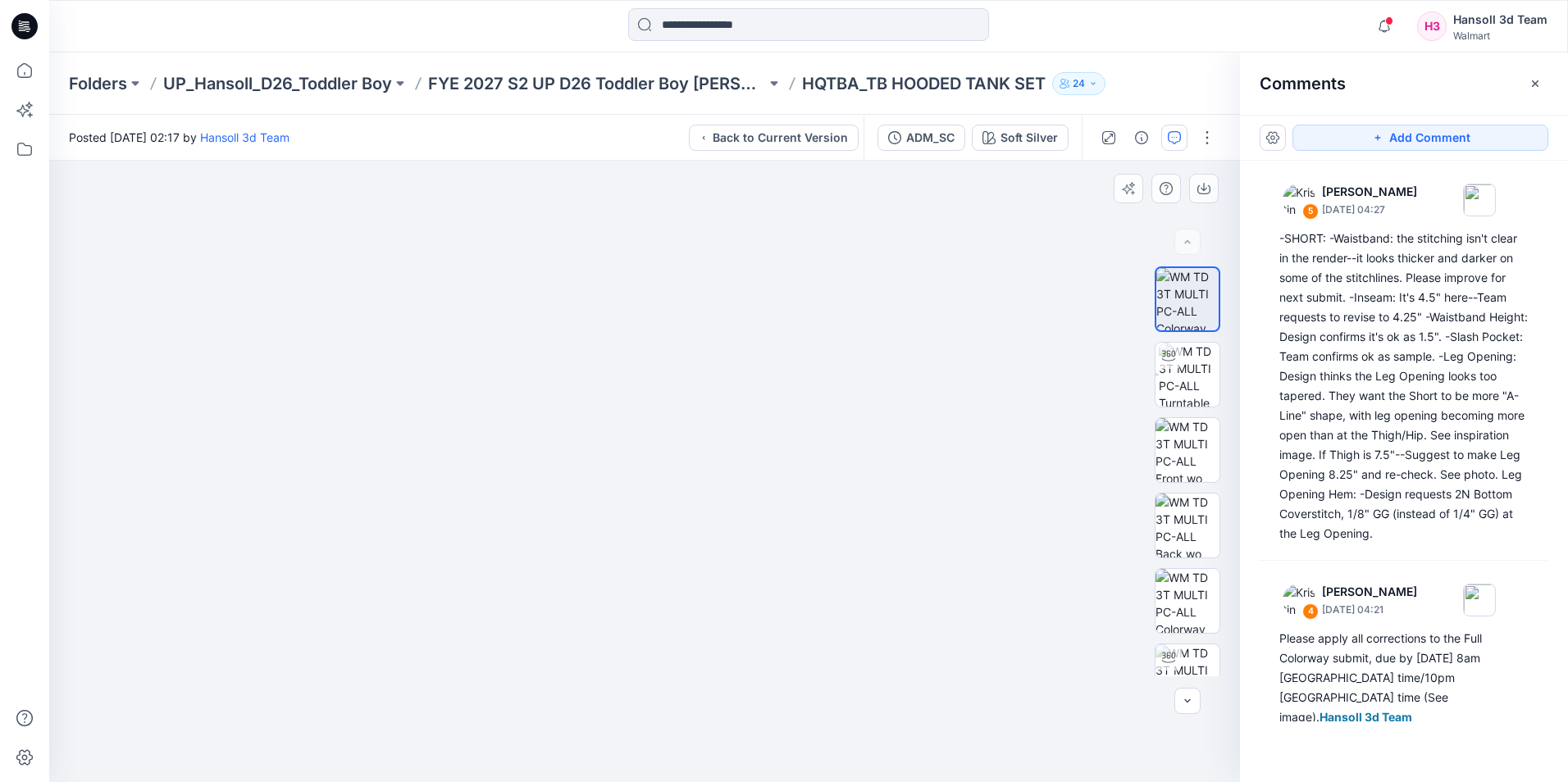
scroll to position [328, 0]
